Goal: Task Accomplishment & Management: Complete application form

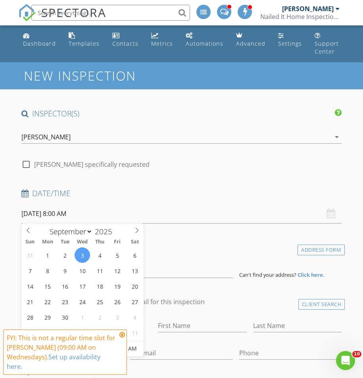
click at [76, 217] on input "09/03/2025 8:00 AM" at bounding box center [181, 213] width 321 height 19
click at [123, 333] on icon at bounding box center [122, 334] width 6 height 6
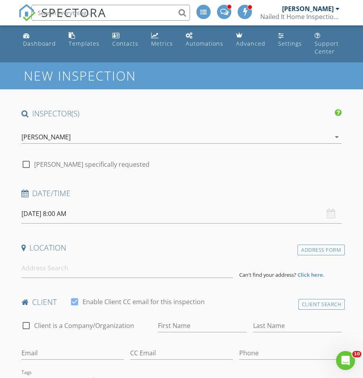
click at [83, 210] on input "09/03/2025 8:00 AM" at bounding box center [181, 213] width 321 height 19
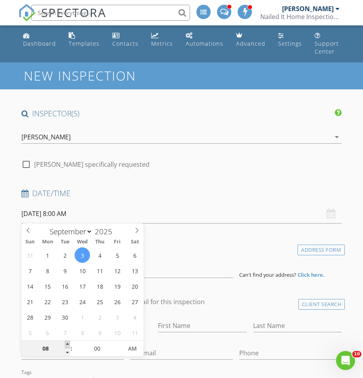
type input "09/03/2025 9:00 AM"
type input "09"
click at [66, 344] on span at bounding box center [68, 345] width 6 height 8
type input "09/03/2025 10:00 AM"
type input "10"
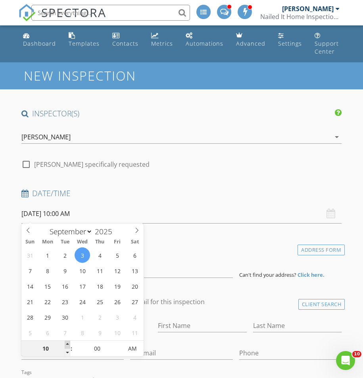
click at [66, 344] on span at bounding box center [68, 345] width 6 height 8
type input "09/03/2025 11:00 AM"
type input "11"
click at [66, 344] on span at bounding box center [68, 345] width 6 height 8
type input "09/03/2025 12:00 PM"
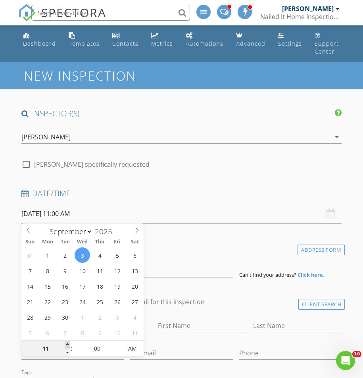
type input "12"
click at [66, 344] on span at bounding box center [68, 345] width 6 height 8
type input "09/03/2025 1:00 PM"
type input "01"
click at [66, 344] on span at bounding box center [68, 345] width 6 height 8
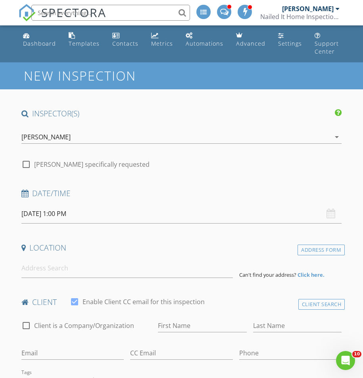
drag, startPoint x: 11, startPoint y: 301, endPoint x: 18, endPoint y: 297, distance: 8.3
click at [81, 275] on input at bounding box center [127, 267] width 212 height 19
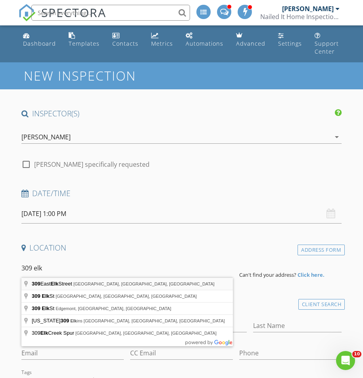
type input "309 East Elk Street, Rapid City, SD, USA"
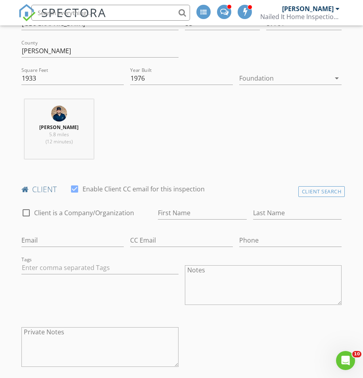
scroll to position [277, 0]
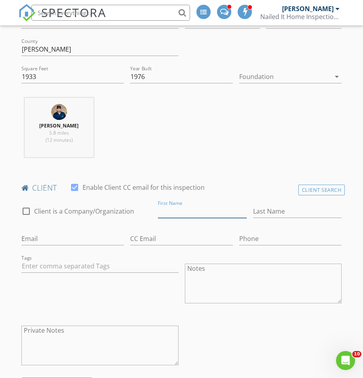
paste input "Arielle Opitz'brownell"
drag, startPoint x: 179, startPoint y: 208, endPoint x: 224, endPoint y: 210, distance: 44.9
click at [224, 210] on input "Arielle Opitz'brownell" at bounding box center [202, 211] width 89 height 13
type input "Arielle"
paste input "Opitz'brownell"
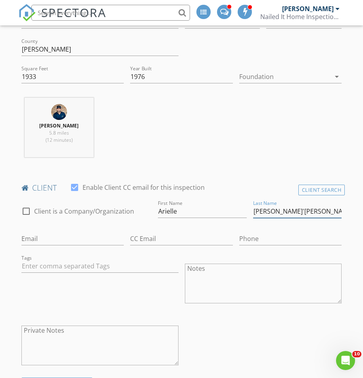
type input "Opitz'brownell"
paste input "mailto:arielle.cory24@gmail.com"
drag, startPoint x: 38, startPoint y: 238, endPoint x: -12, endPoint y: 230, distance: 50.3
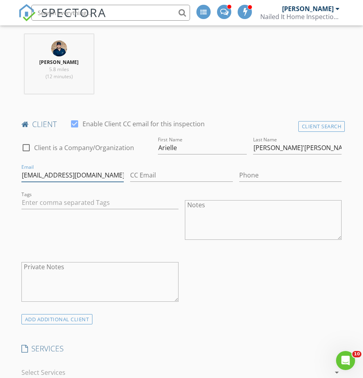
scroll to position [341, 0]
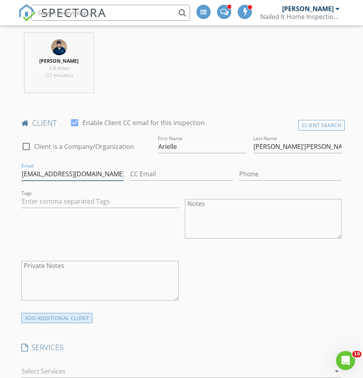
type input "arielle.cory24@gmail.com"
click at [70, 317] on div "ADD ADDITIONAL client" at bounding box center [56, 318] width 71 height 11
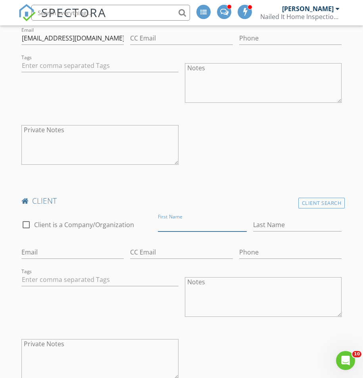
scroll to position [478, 0]
paste input "Wyatt Hess"
drag, startPoint x: 177, startPoint y: 221, endPoint x: 195, endPoint y: 221, distance: 17.1
click at [200, 221] on input "Wyatt Hess" at bounding box center [202, 224] width 89 height 13
type input "Wyatt"
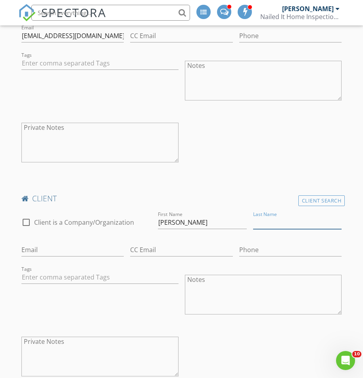
scroll to position [479, 0]
paste input "Hess"
type input "Hess"
paste input "mailto:wyattrockhess@gmail.com"
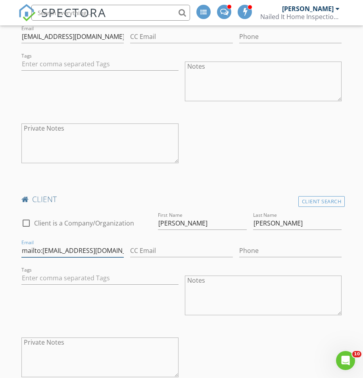
drag, startPoint x: 35, startPoint y: 248, endPoint x: -12, endPoint y: 243, distance: 47.5
type input "wyattrockhess@gmail.com"
click at [249, 249] on input "Phone" at bounding box center [290, 250] width 103 height 13
paste input "[PHONE_NUMBER]"
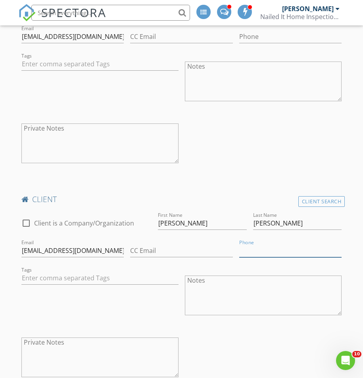
type input "[PHONE_NUMBER]"
click at [168, 292] on div "Tags" at bounding box center [100, 296] width 164 height 62
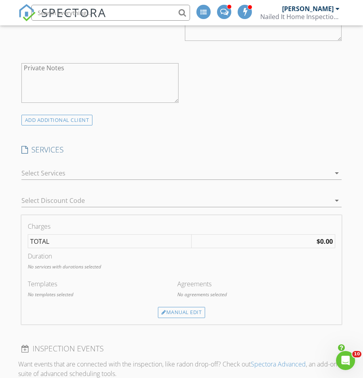
scroll to position [755, 0]
click at [102, 172] on div at bounding box center [176, 171] width 310 height 13
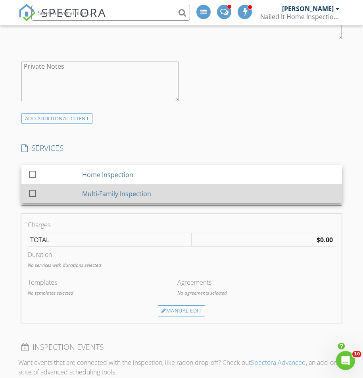
drag, startPoint x: 104, startPoint y: 172, endPoint x: 133, endPoint y: 198, distance: 39.0
click at [104, 172] on div "Home Inspection" at bounding box center [107, 175] width 51 height 10
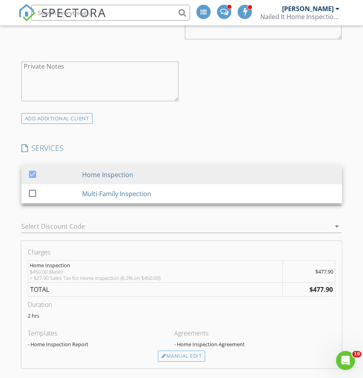
click at [267, 216] on div "Select Discount Code arrow_drop_down" at bounding box center [181, 228] width 321 height 26
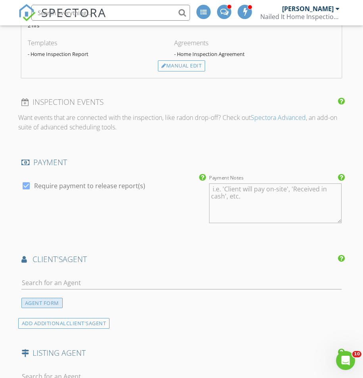
scroll to position [1048, 0]
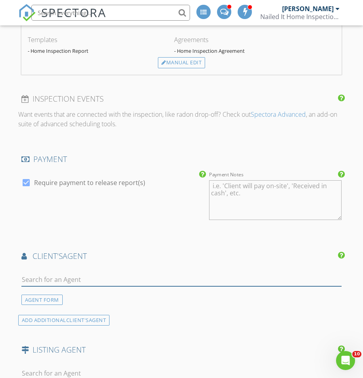
click at [75, 278] on input "text" at bounding box center [181, 279] width 321 height 13
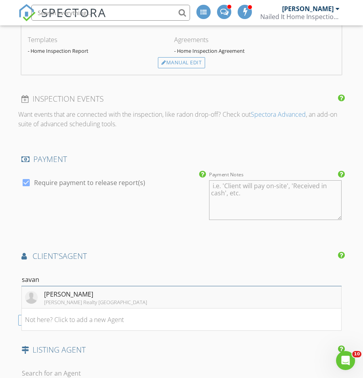
type input "savan"
click at [75, 290] on div "[PERSON_NAME]" at bounding box center [95, 294] width 103 height 10
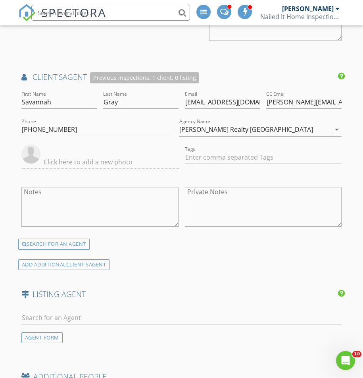
scroll to position [1247, 0]
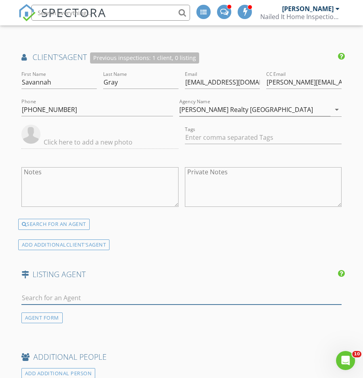
click at [108, 294] on input "text" at bounding box center [181, 297] width 321 height 13
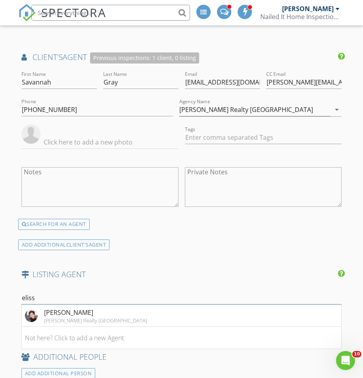
type input "Elise"
drag, startPoint x: 107, startPoint y: 291, endPoint x: 82, endPoint y: 310, distance: 31.0
click at [82, 310] on div "[PERSON_NAME]" at bounding box center [95, 313] width 103 height 10
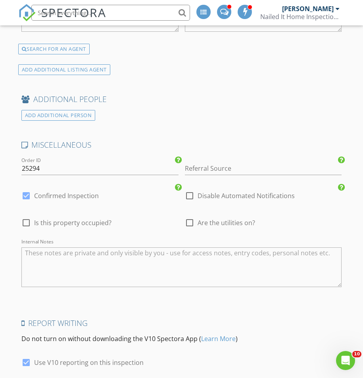
scroll to position [1638, 0]
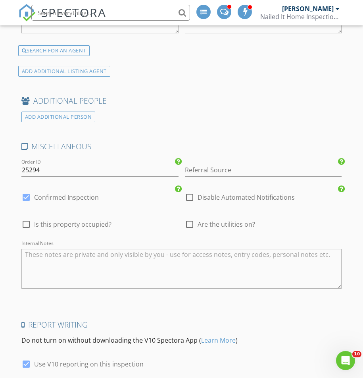
click at [193, 225] on div at bounding box center [189, 224] width 13 height 13
checkbox input "true"
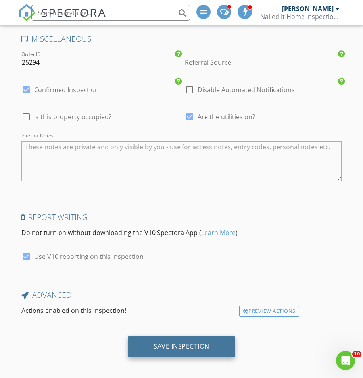
scroll to position [1745, 0]
drag, startPoint x: 189, startPoint y: 339, endPoint x: 220, endPoint y: 337, distance: 30.2
click at [189, 343] on div "Save Inspection" at bounding box center [182, 347] width 56 height 8
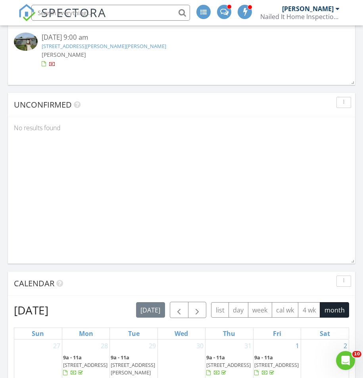
scroll to position [151, 347]
click at [204, 310] on button "button" at bounding box center [197, 309] width 19 height 16
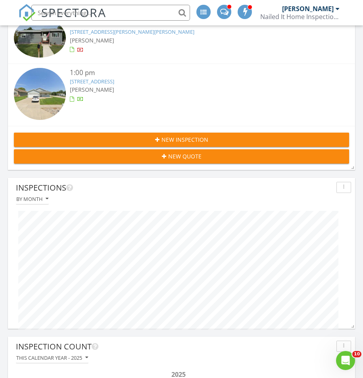
scroll to position [73, 0]
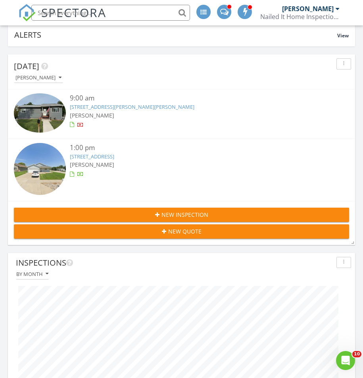
click at [115, 102] on div "9:00 am" at bounding box center [196, 98] width 252 height 10
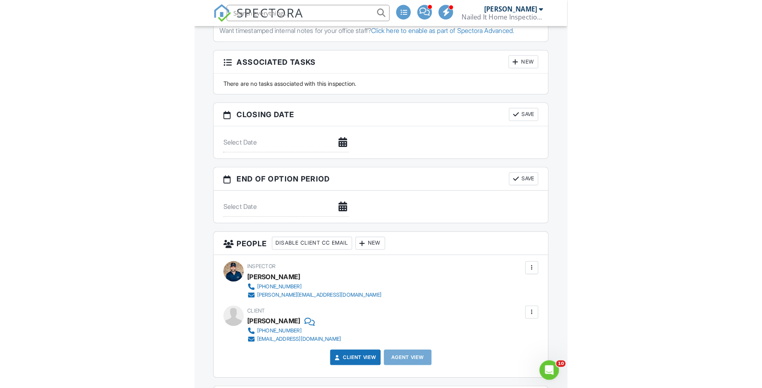
scroll to position [632, 0]
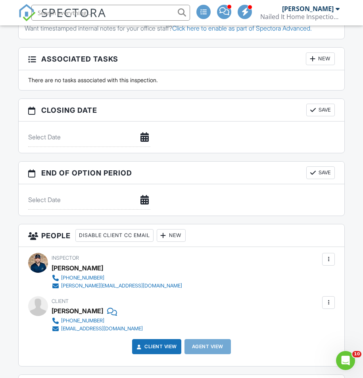
drag, startPoint x: 78, startPoint y: 318, endPoint x: 100, endPoint y: 316, distance: 21.5
click at [100, 316] on div "Richard Millikan" at bounding box center [78, 311] width 52 height 12
copy div "Millikan"
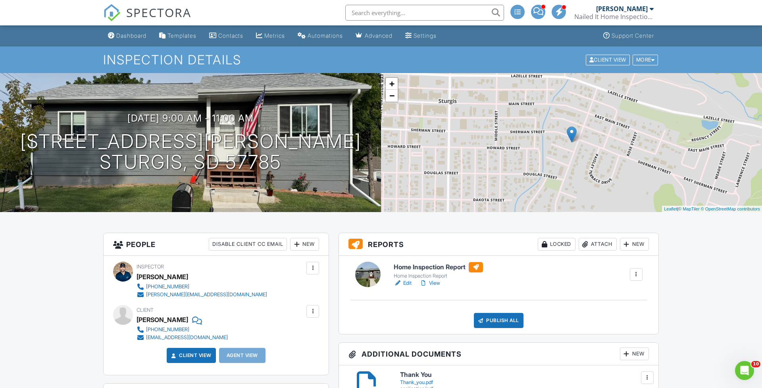
scroll to position [0, 0]
click at [363, 281] on link "View" at bounding box center [430, 283] width 21 height 8
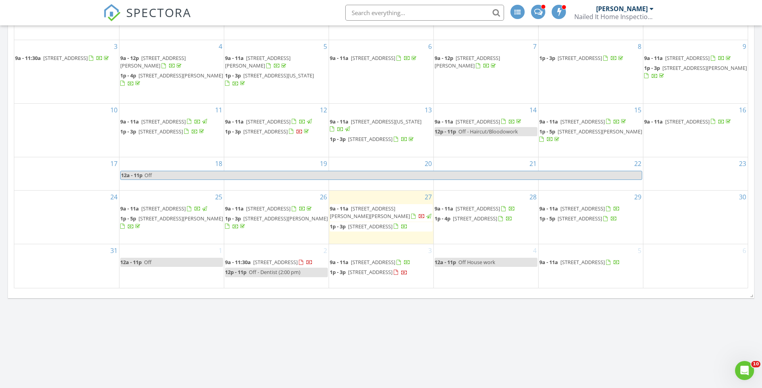
scroll to position [678, 0]
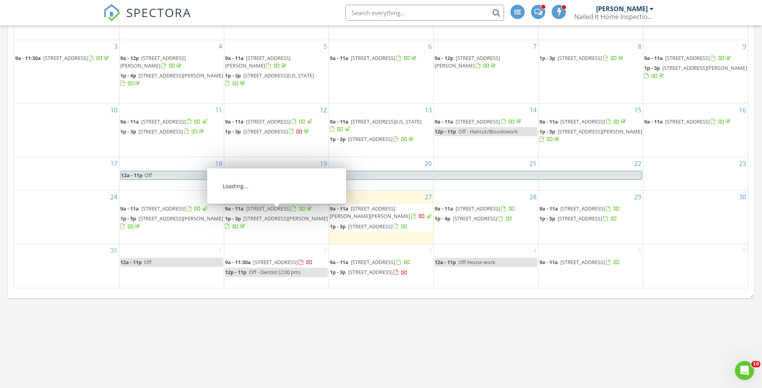
click at [354, 205] on span "[STREET_ADDRESS][PERSON_NAME][PERSON_NAME]" at bounding box center [370, 212] width 80 height 15
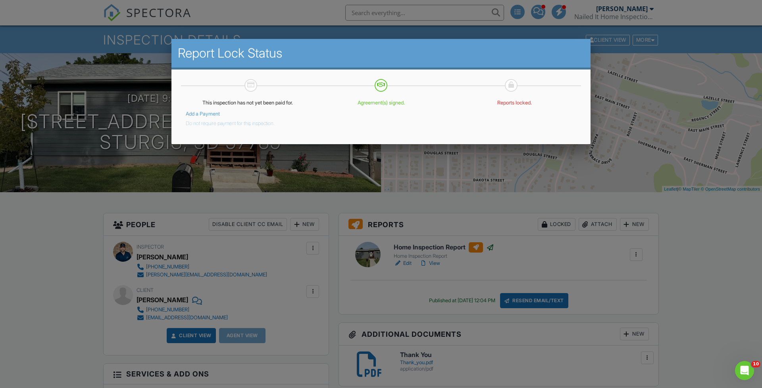
click at [231, 124] on button "Do not require payment for this inspection." at bounding box center [230, 122] width 89 height 10
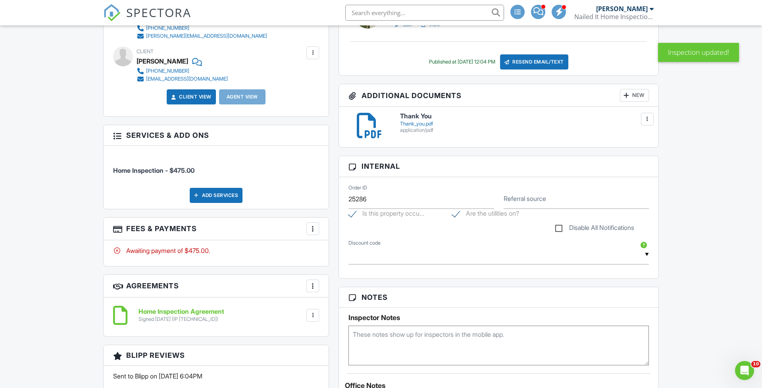
click at [317, 228] on div "More" at bounding box center [312, 228] width 13 height 13
click at [337, 290] on li "View Invoice" at bounding box center [352, 293] width 83 height 20
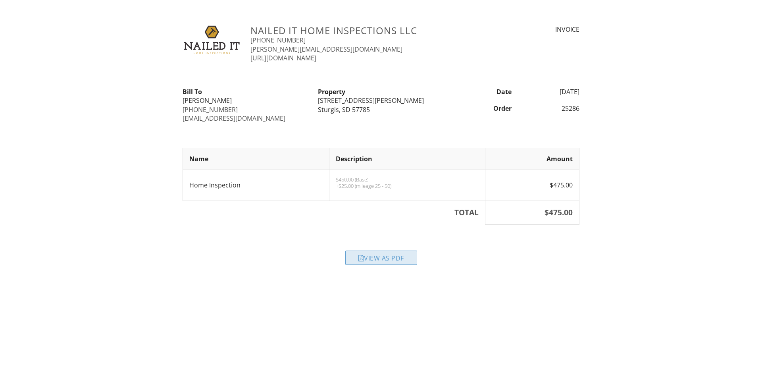
click at [381, 257] on div "View as PDF" at bounding box center [381, 258] width 72 height 14
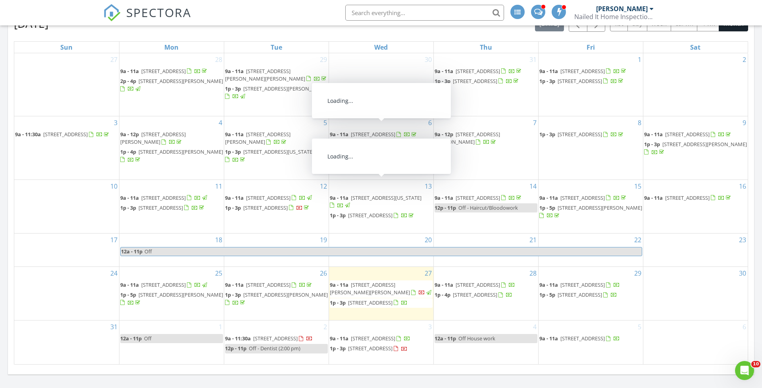
scroll to position [516, 0]
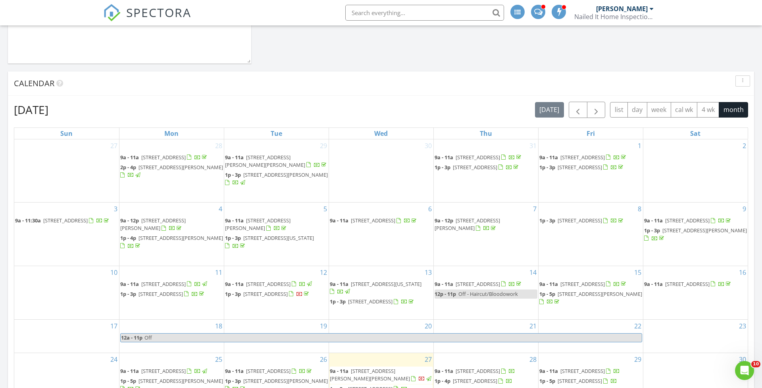
drag, startPoint x: 597, startPoint y: 111, endPoint x: 593, endPoint y: 135, distance: 24.5
click at [597, 111] on span "button" at bounding box center [597, 110] width 10 height 10
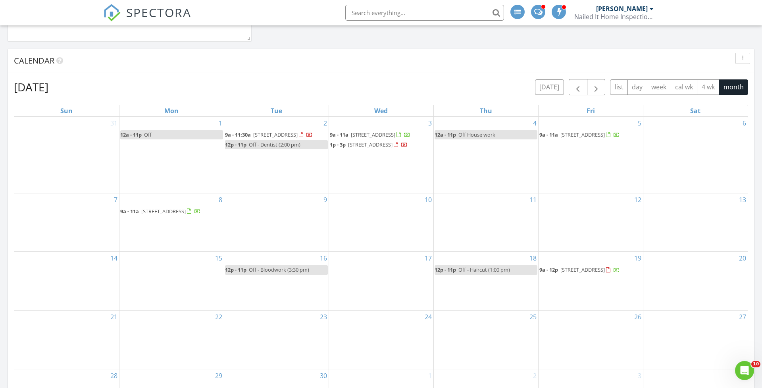
scroll to position [539, 0]
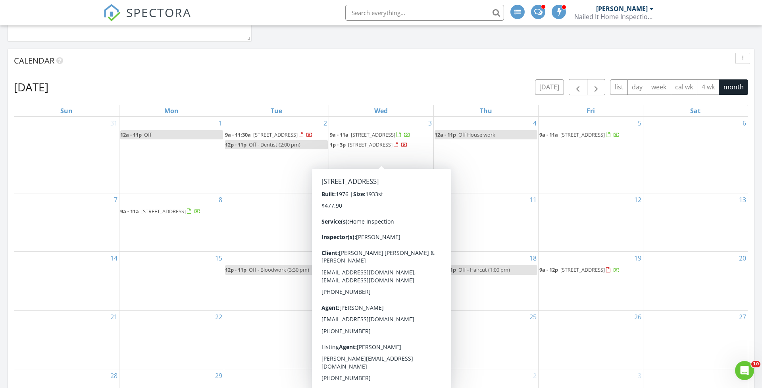
click at [475, 178] on div "4 12a - 11p Off House work" at bounding box center [486, 155] width 104 height 76
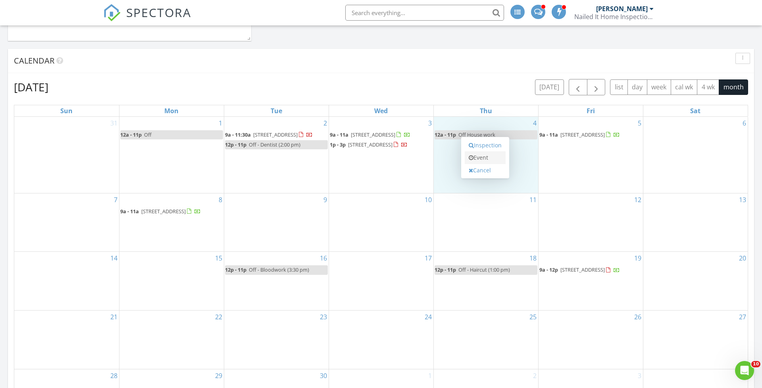
click at [483, 160] on link "Event" at bounding box center [485, 157] width 41 height 13
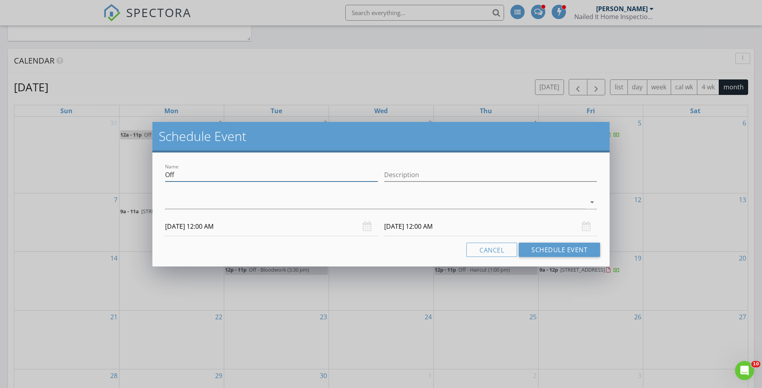
click at [307, 172] on input "Off" at bounding box center [271, 174] width 213 height 13
type input "Off save for [PERSON_NAME]"
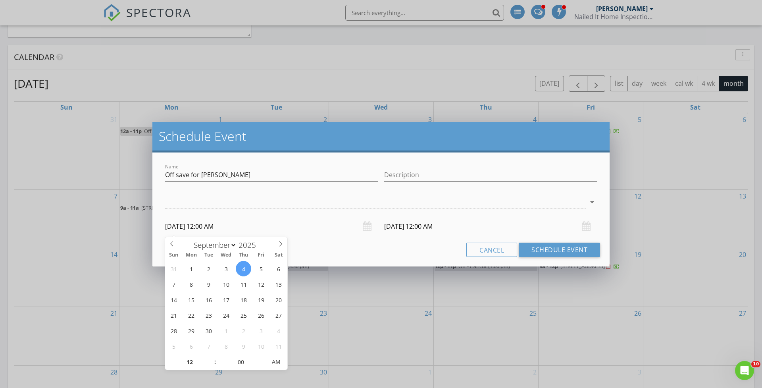
drag, startPoint x: 216, startPoint y: 226, endPoint x: 217, endPoint y: 230, distance: 4.6
click at [216, 226] on input "[DATE] 12:00 AM" at bounding box center [271, 226] width 213 height 19
type input "[DATE] 12:00 PM"
click at [272, 365] on span "AM" at bounding box center [276, 362] width 22 height 16
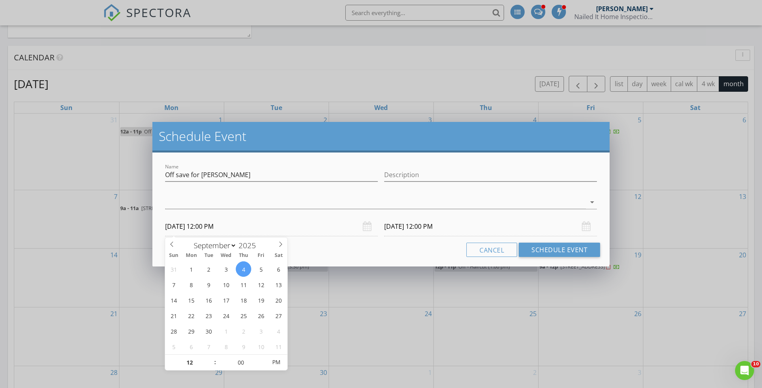
click at [436, 247] on div "Cancel Schedule Event" at bounding box center [381, 250] width 438 height 14
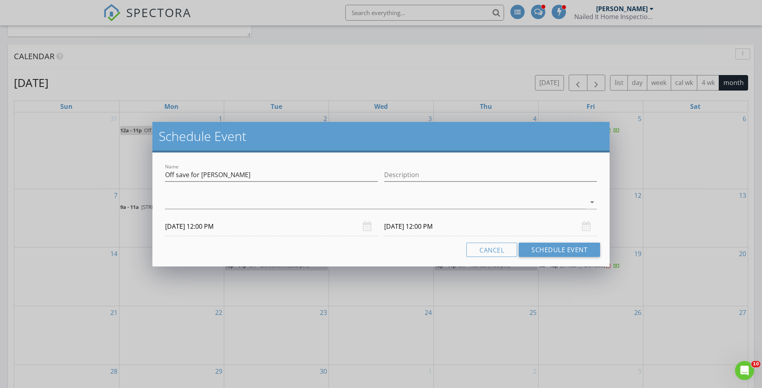
click at [441, 227] on input "[DATE] 12:00 PM" at bounding box center [490, 226] width 213 height 19
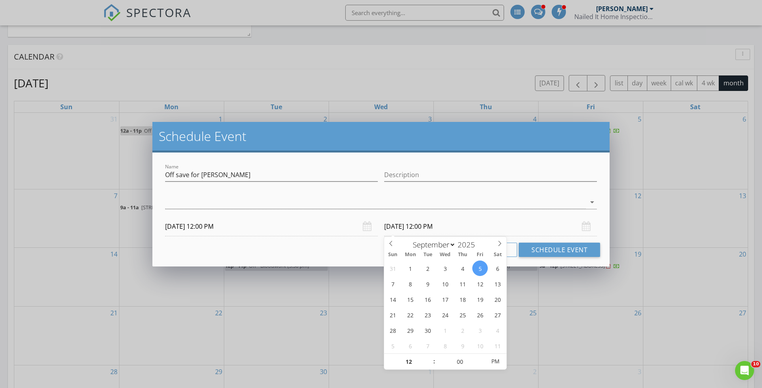
scroll to position [542, 0]
type input "[DATE] 12:00 PM"
type input "01"
type input "[DATE] 1:00 PM"
click at [429, 358] on span at bounding box center [431, 359] width 6 height 8
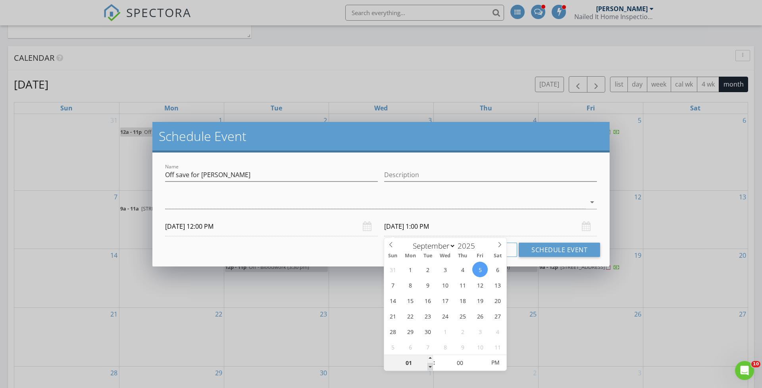
type input "12"
type input "[DATE] 12:00 PM"
click at [432, 366] on span at bounding box center [431, 367] width 6 height 8
type input "11"
click at [432, 366] on span at bounding box center [431, 367] width 6 height 8
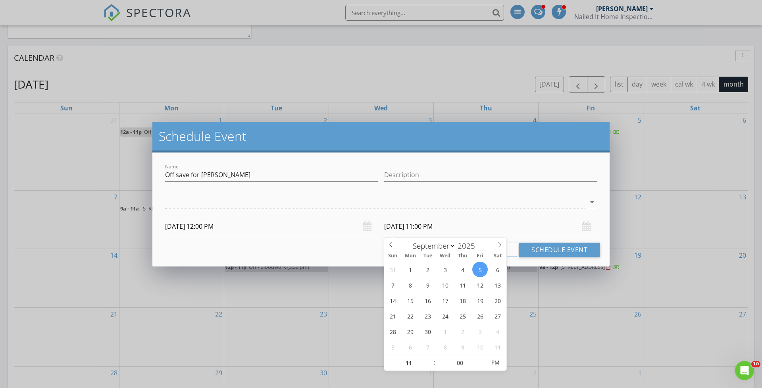
click at [357, 249] on div "Cancel Schedule Event" at bounding box center [381, 250] width 438 height 14
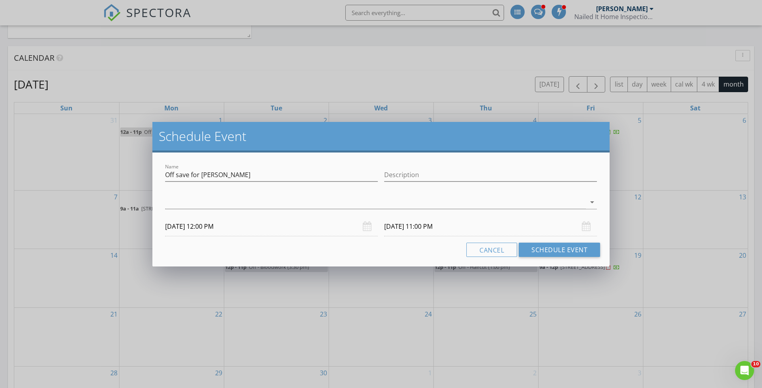
click at [430, 223] on input "[DATE] 11:00 PM" at bounding box center [490, 226] width 213 height 19
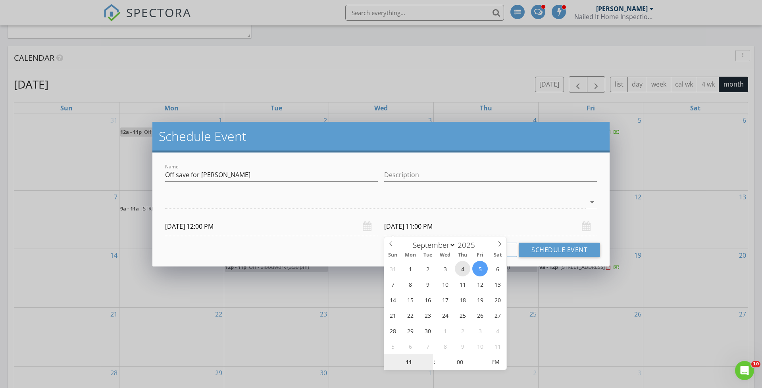
type input "[DATE] 11:00 PM"
click at [372, 255] on div "Cancel Schedule Event" at bounding box center [381, 250] width 438 height 14
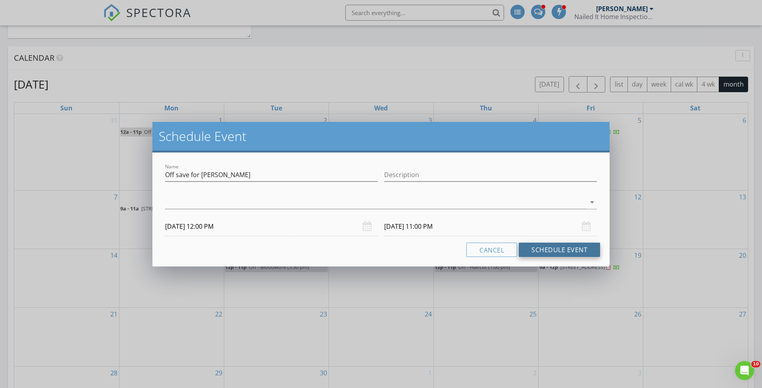
click at [542, 249] on button "Schedule Event" at bounding box center [559, 250] width 81 height 14
click at [445, 202] on div at bounding box center [375, 202] width 421 height 13
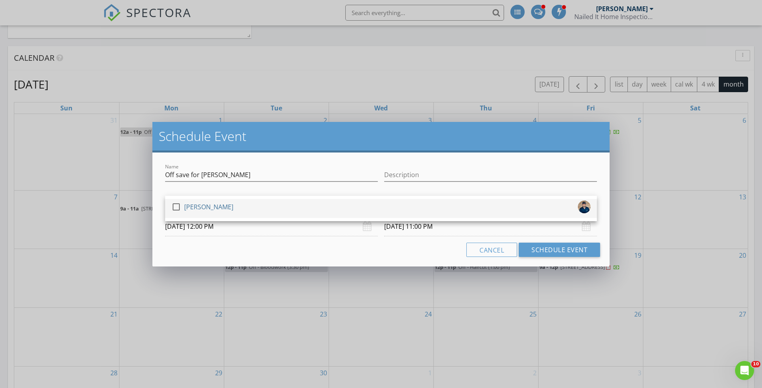
click at [440, 207] on div "check_box_outline_blank [PERSON_NAME]" at bounding box center [381, 208] width 419 height 16
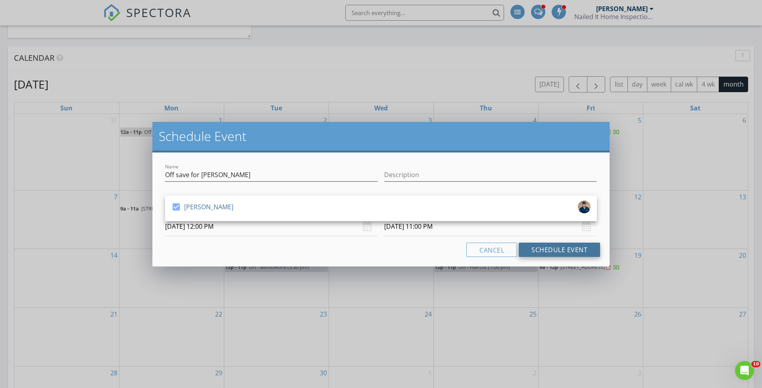
click at [540, 251] on button "Schedule Event" at bounding box center [559, 250] width 81 height 14
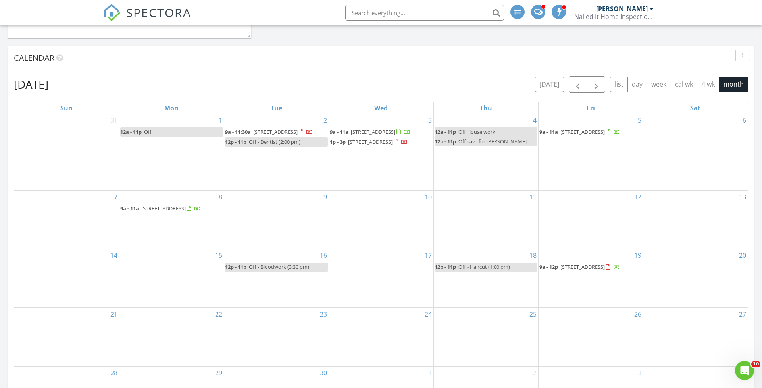
scroll to position [579, 0]
